Goal: Task Accomplishment & Management: Manage account settings

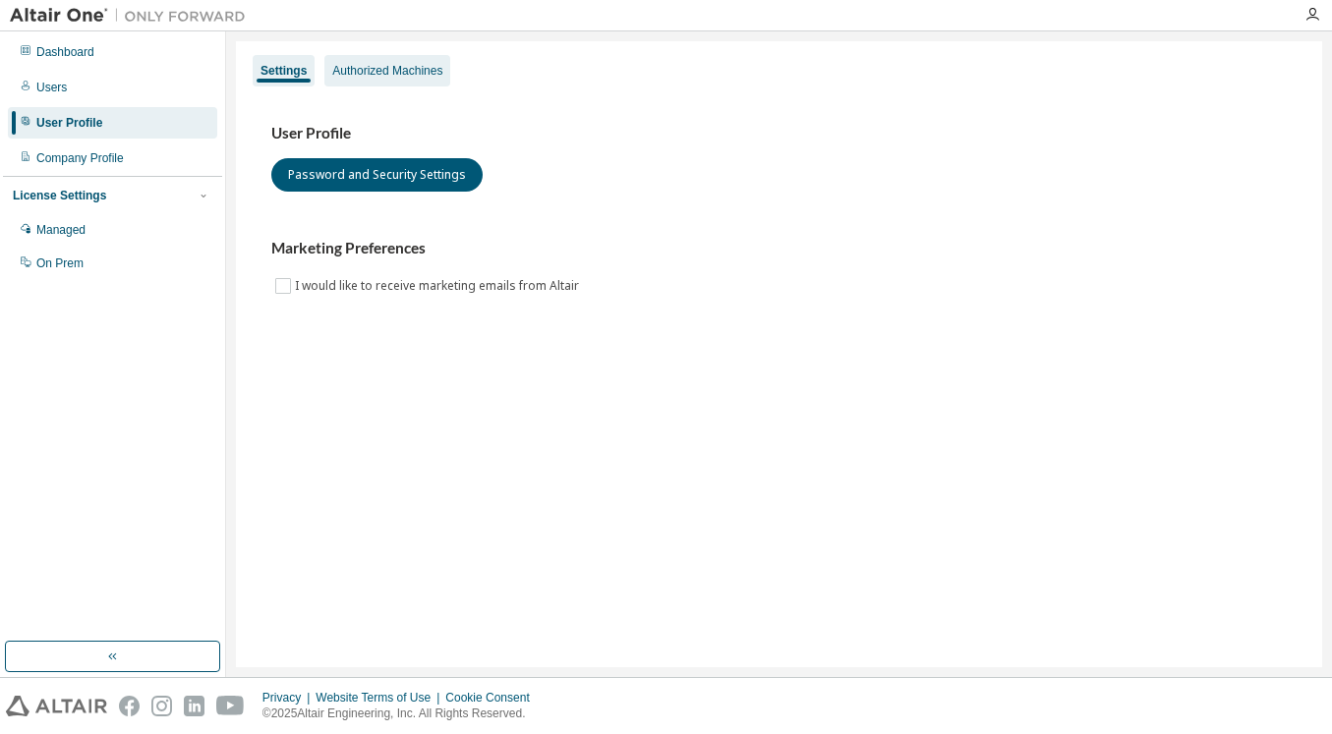
click at [377, 76] on div "Authorized Machines" at bounding box center [387, 71] width 110 height 16
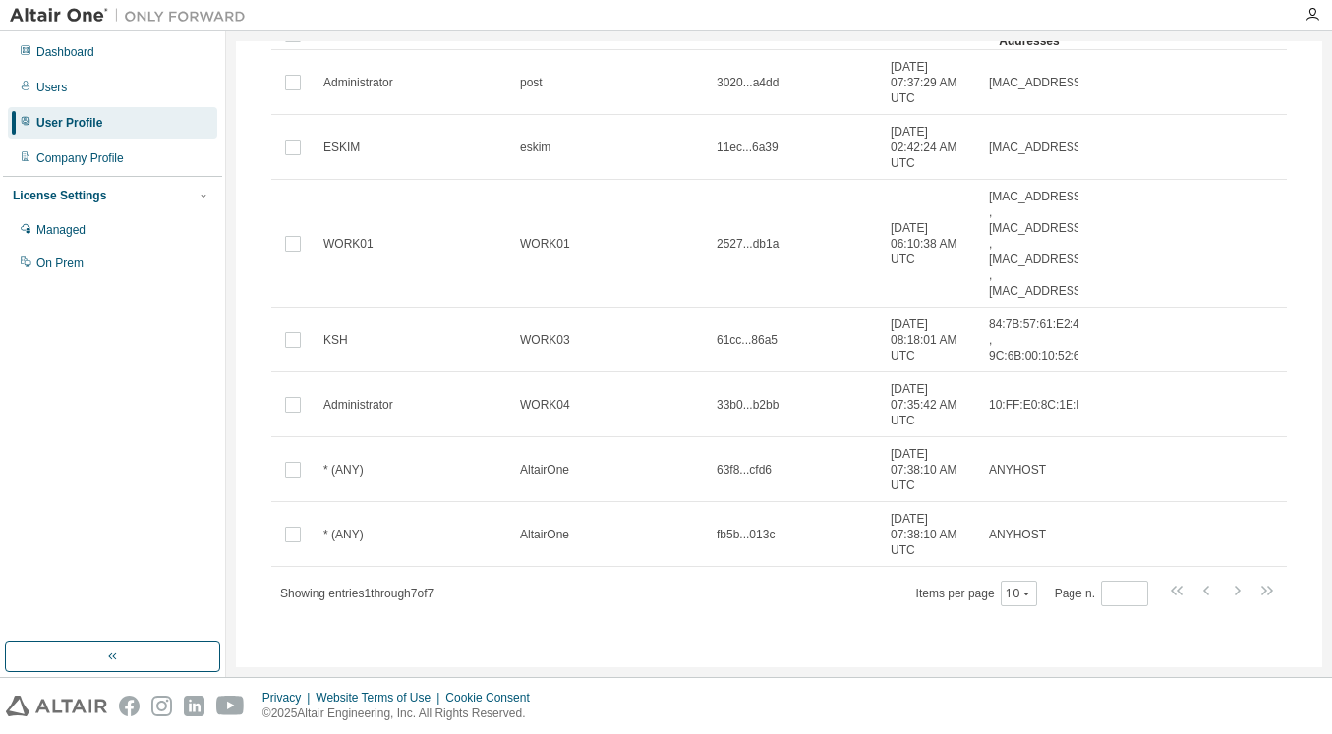
scroll to position [184, 0]
click at [251, 529] on div "Authorized Machines (7) Generate Auth Code Clear Load Save Save As Field Operat…" at bounding box center [779, 280] width 1062 height 751
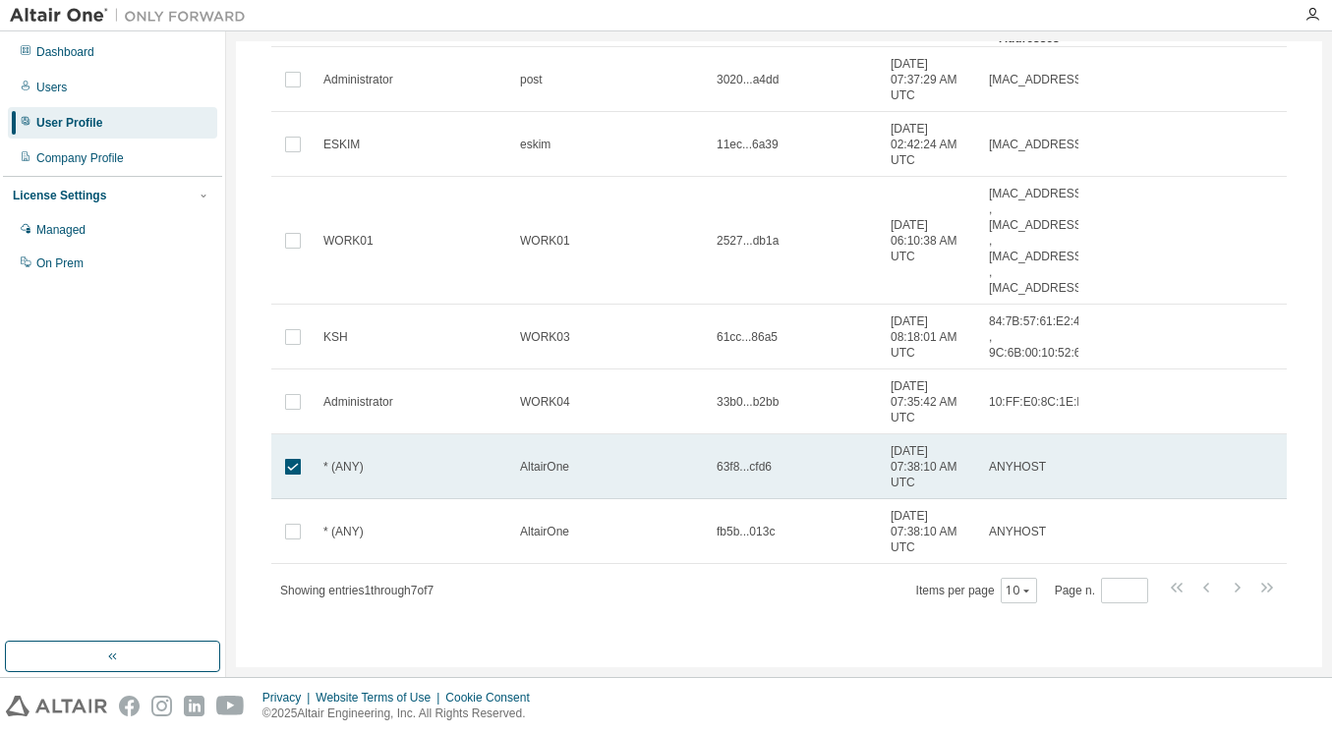
drag, startPoint x: 335, startPoint y: 462, endPoint x: 306, endPoint y: 478, distance: 33.4
click at [306, 478] on td at bounding box center [292, 466] width 43 height 65
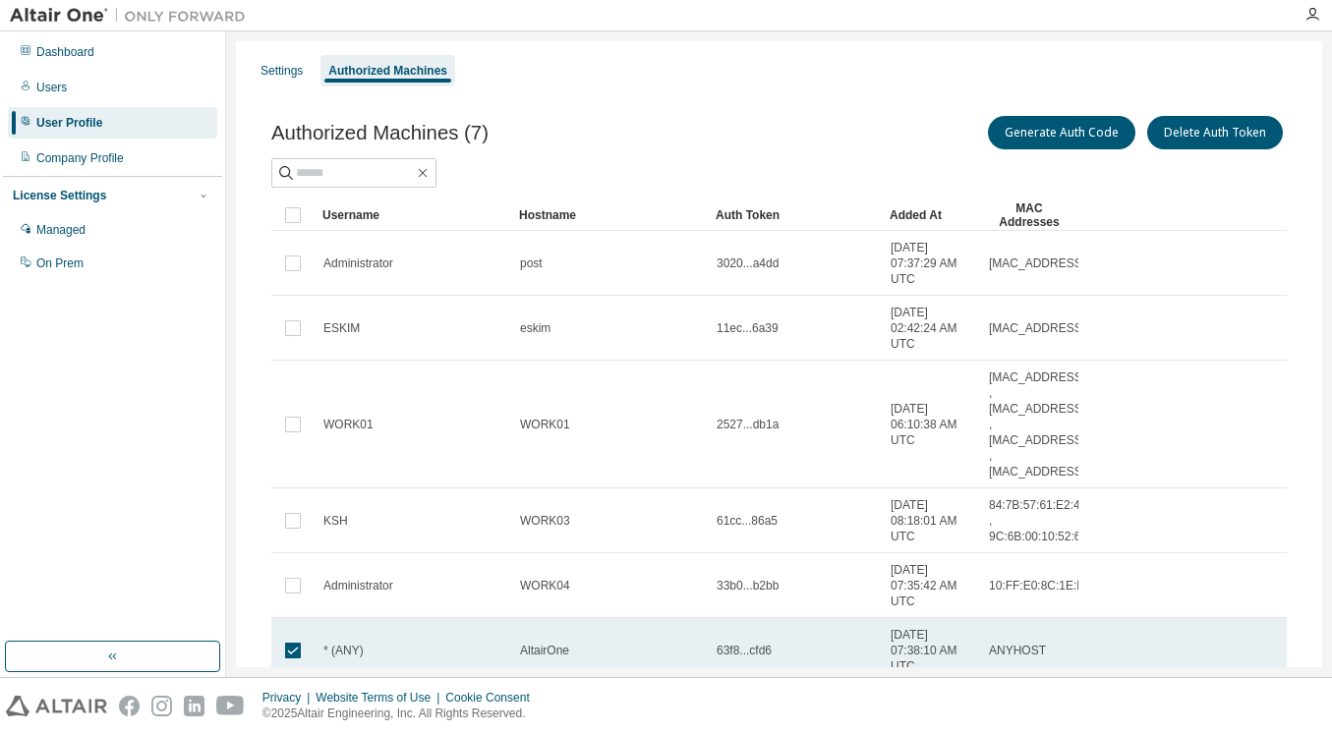
scroll to position [98, 0]
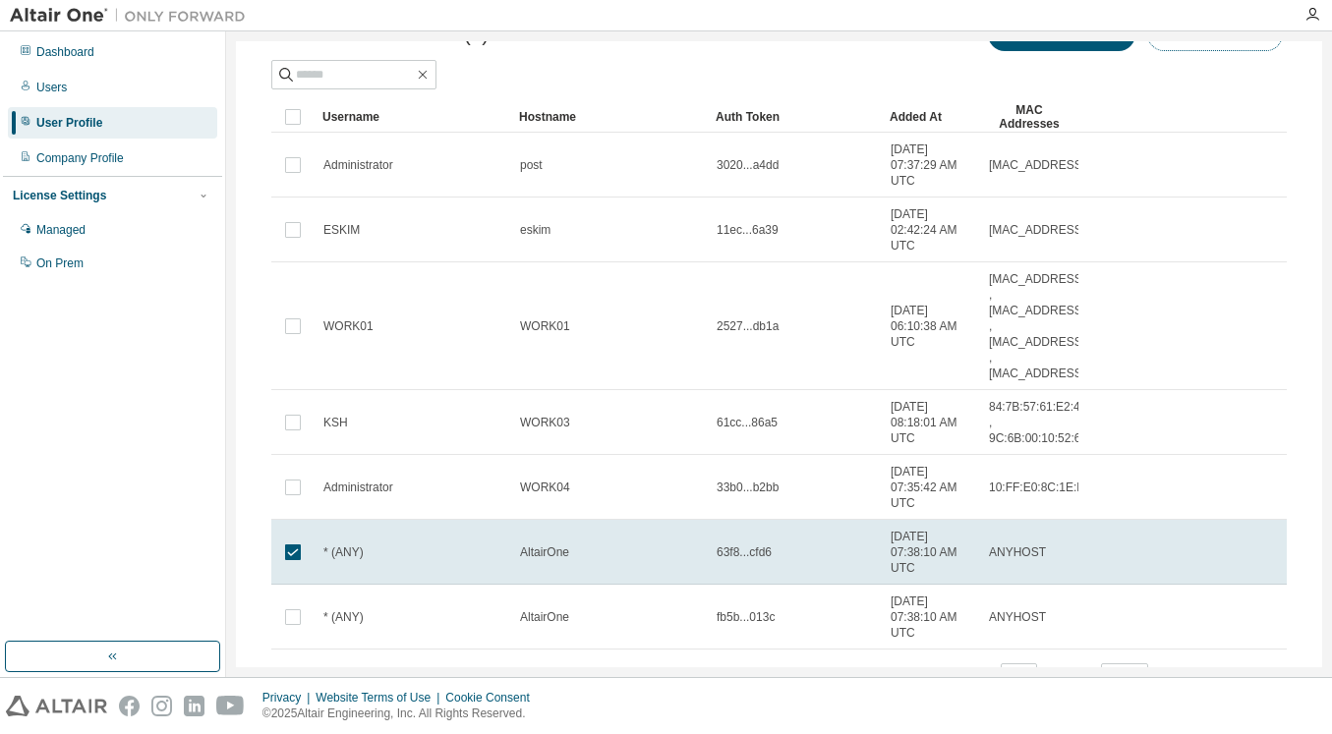
click at [1223, 48] on button "Delete Auth Token" at bounding box center [1215, 34] width 136 height 33
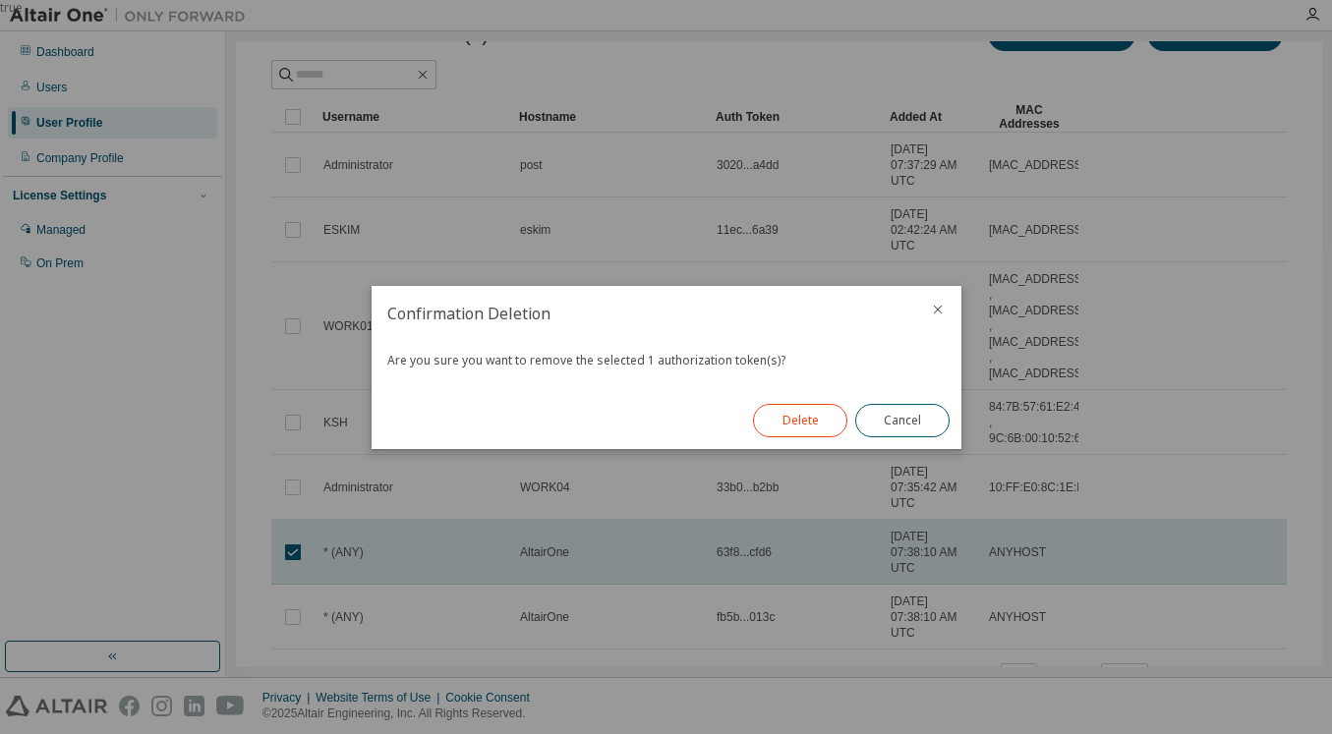
click at [824, 417] on button "Delete" at bounding box center [800, 420] width 94 height 33
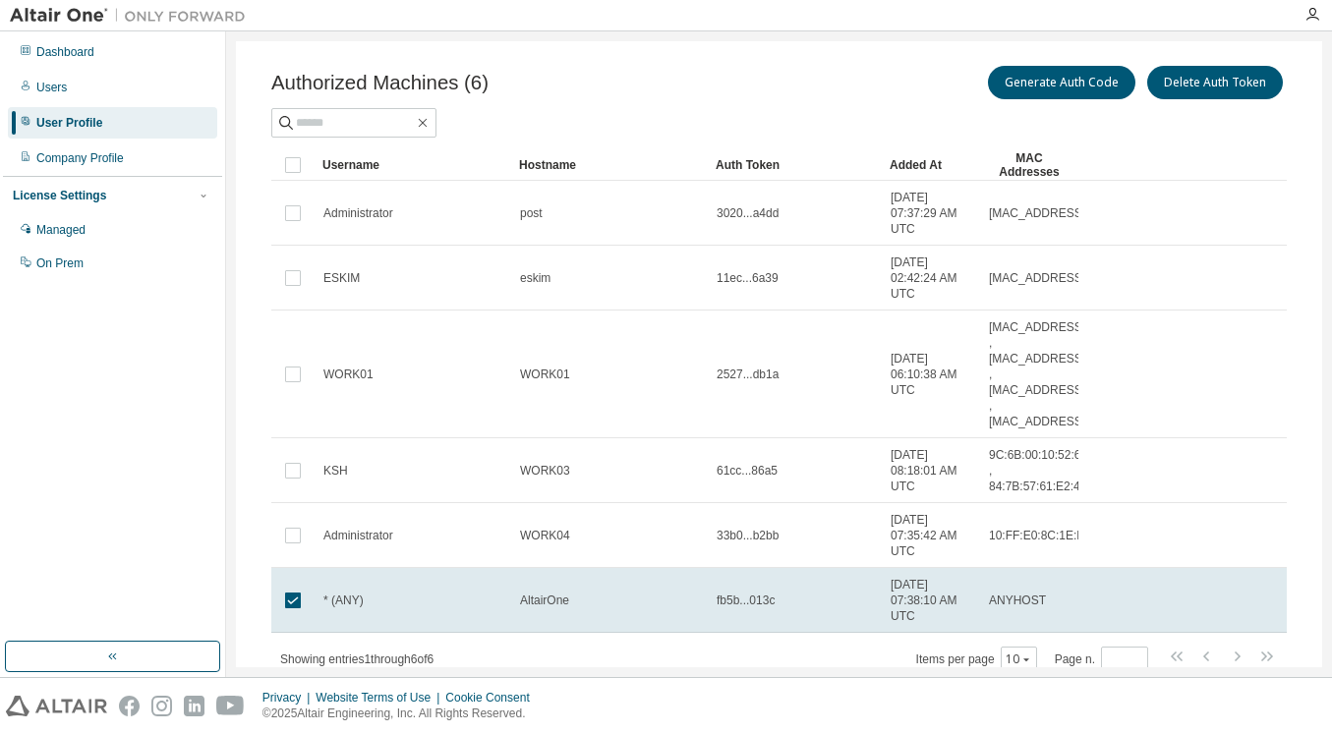
scroll to position [36, 0]
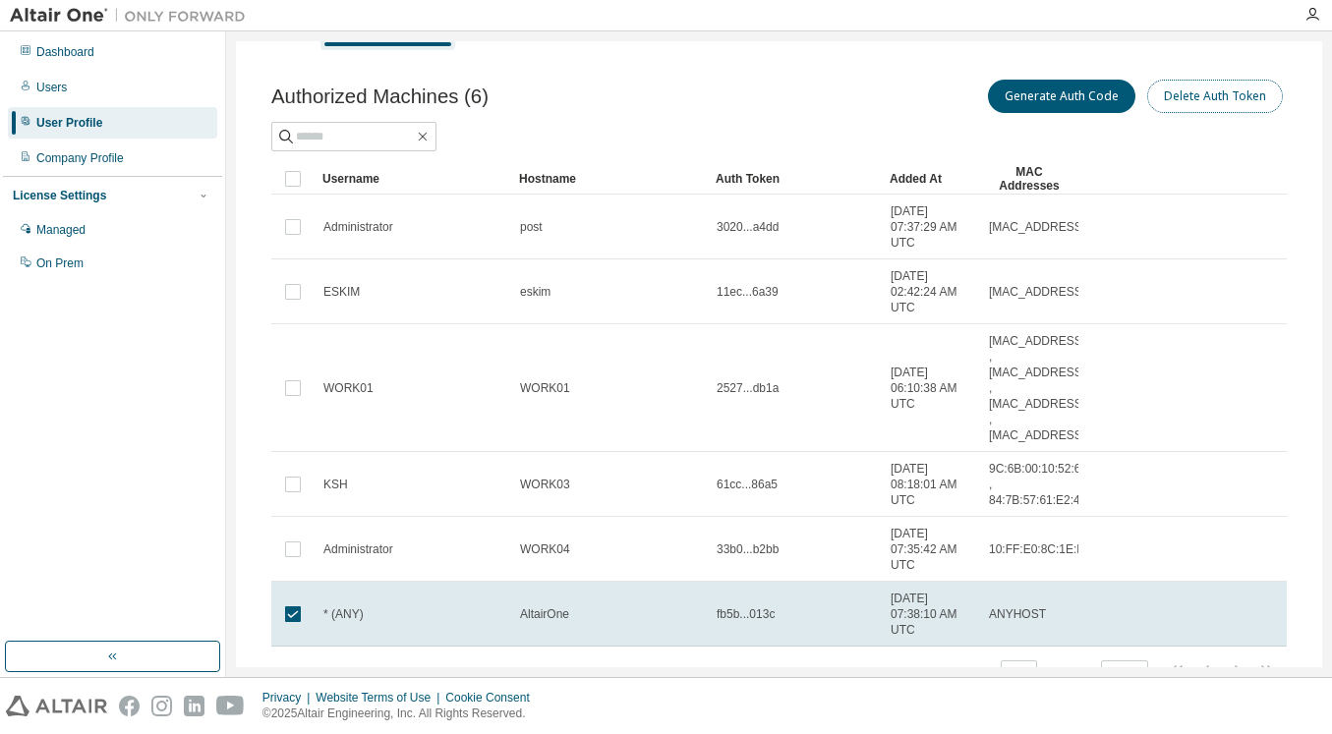
click at [1212, 98] on button "Delete Auth Token" at bounding box center [1215, 96] width 136 height 33
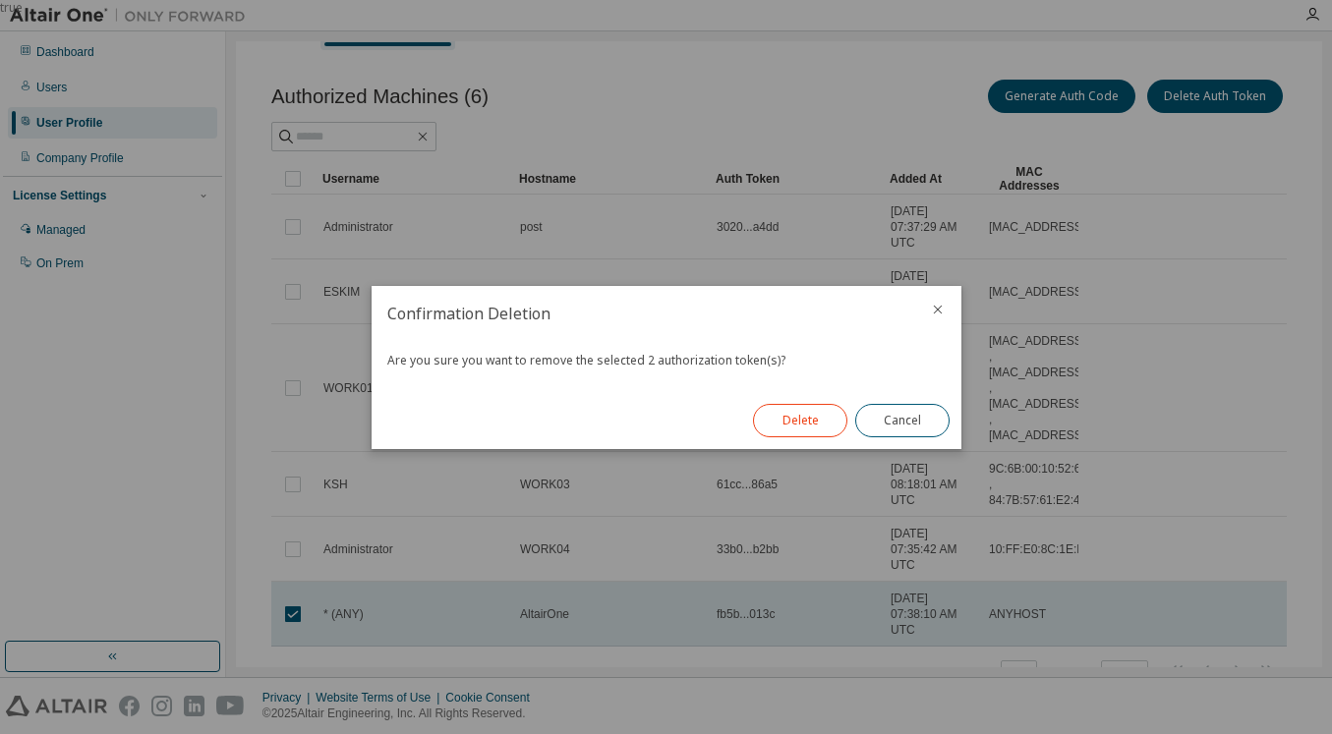
click at [785, 420] on button "Delete" at bounding box center [800, 420] width 94 height 33
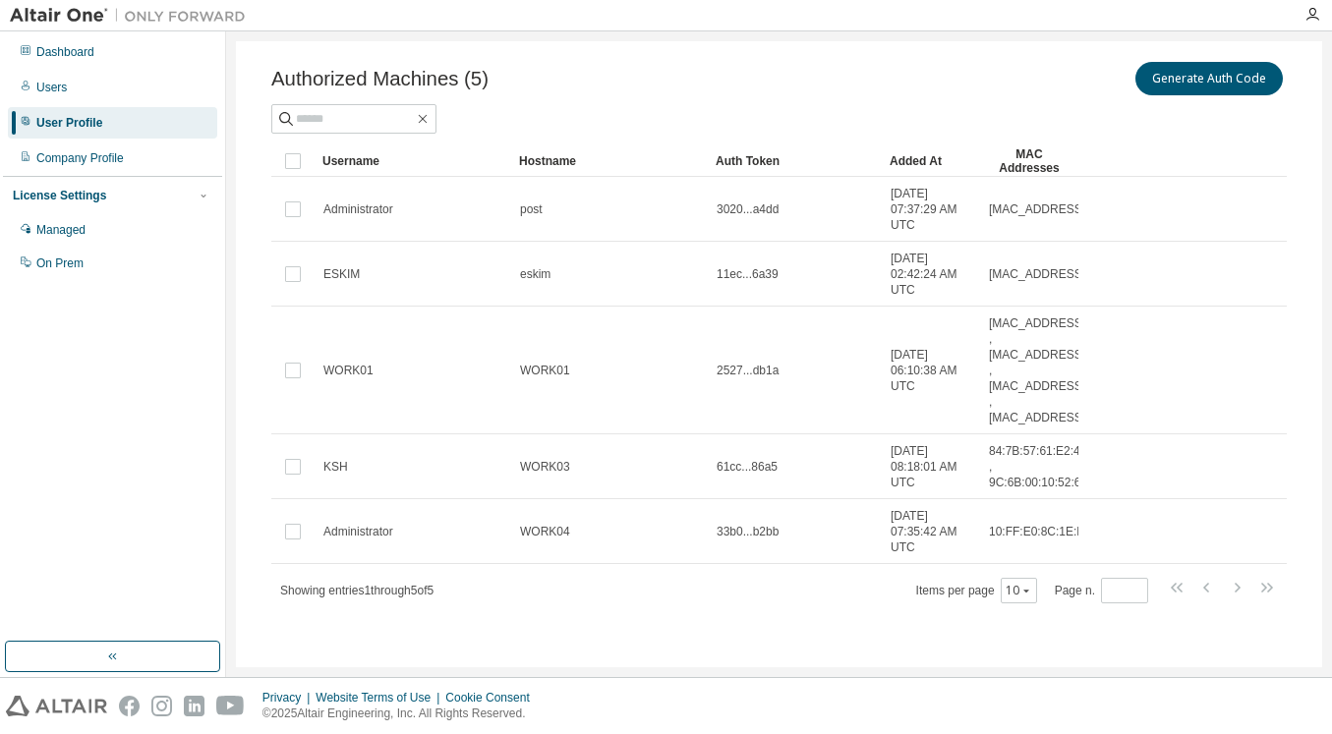
scroll to position [0, 0]
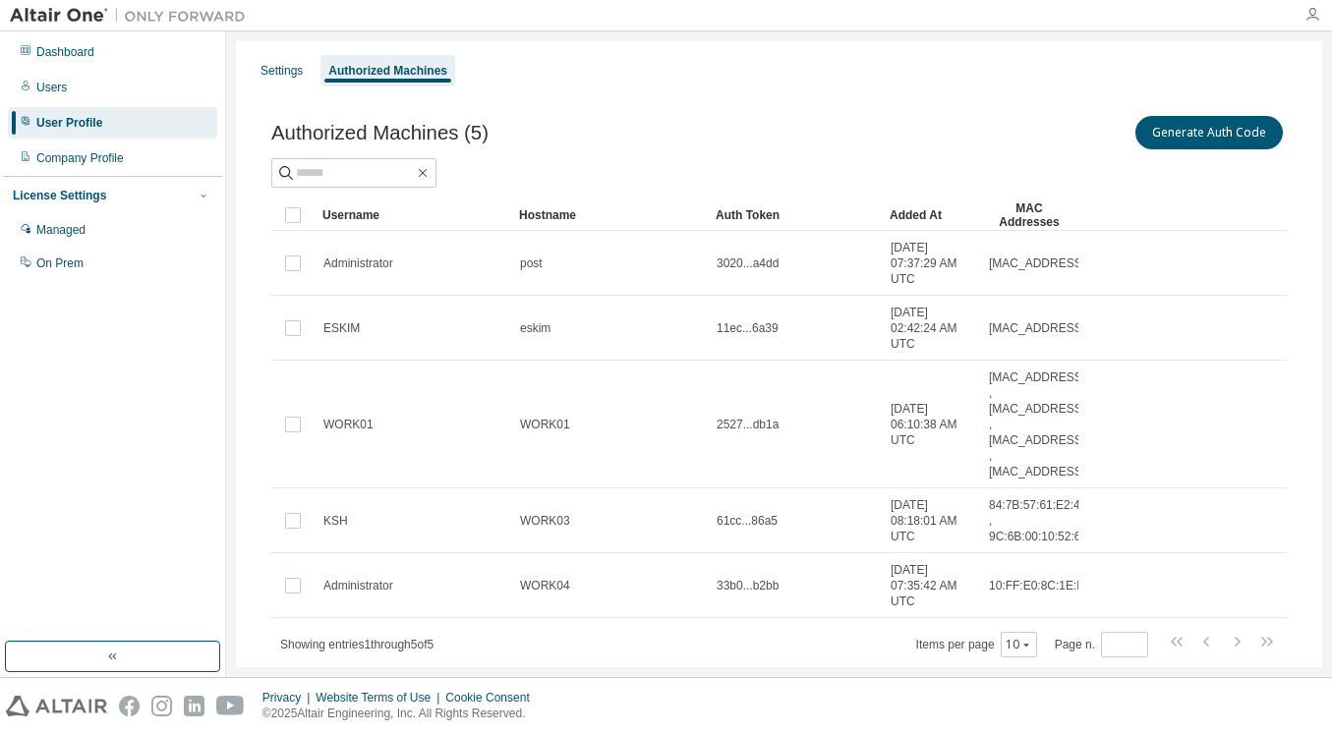
click at [1304, 14] on icon "button" at bounding box center [1312, 15] width 16 height 16
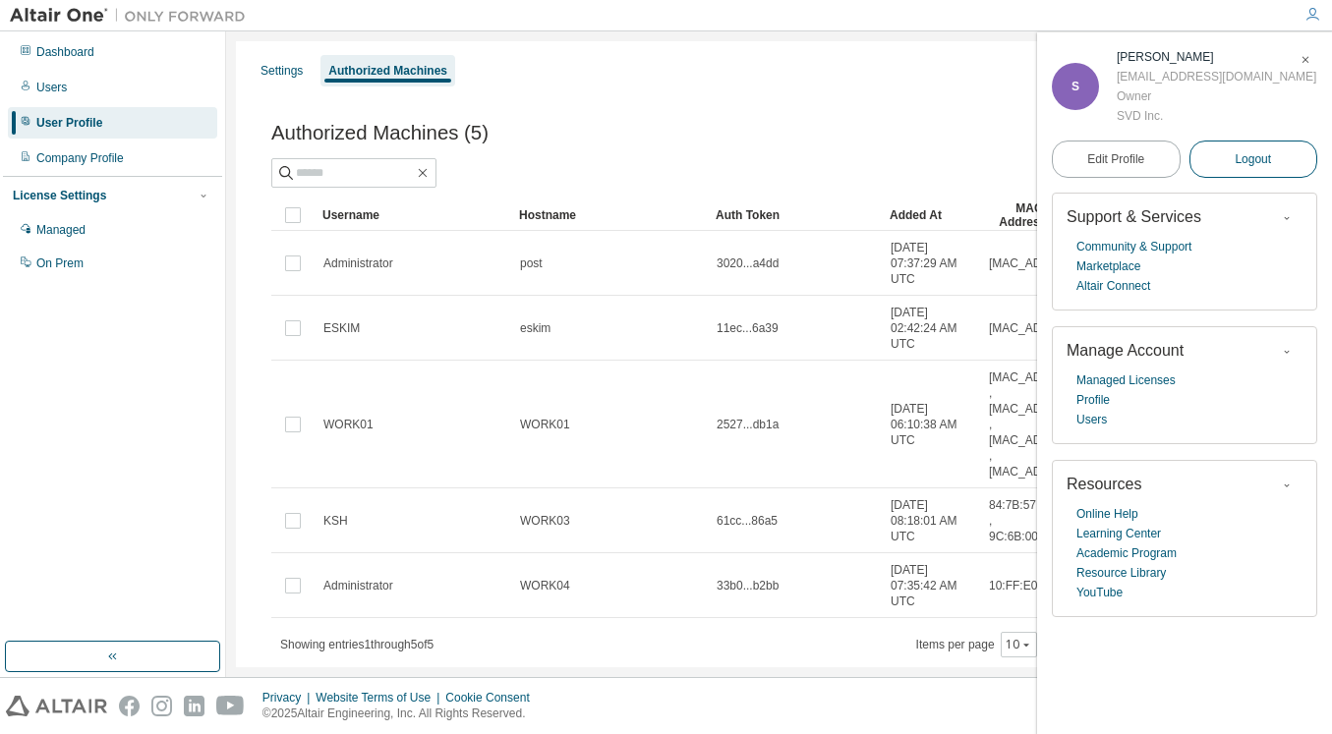
click at [1263, 162] on span "Logout" at bounding box center [1252, 159] width 36 height 20
